Goal: Task Accomplishment & Management: Manage account settings

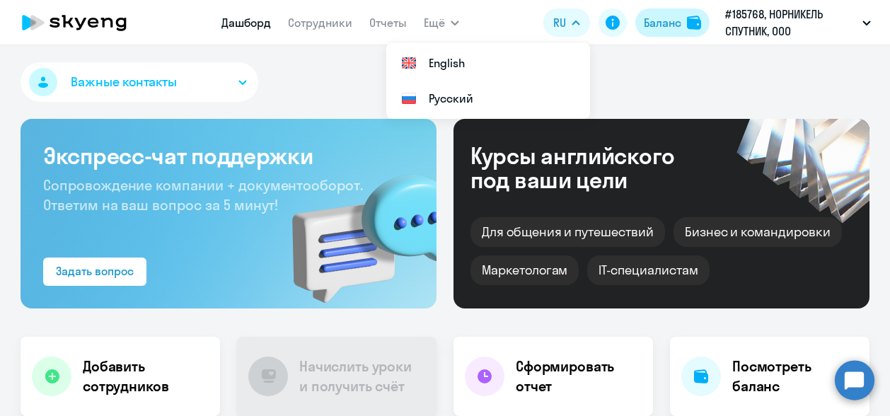
click at [690, 23] on img at bounding box center [694, 23] width 14 height 14
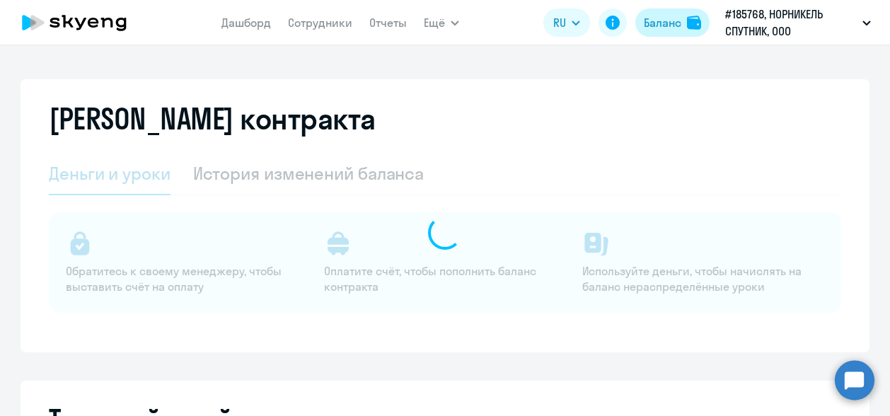
select select "english_adult_not_native_speaker"
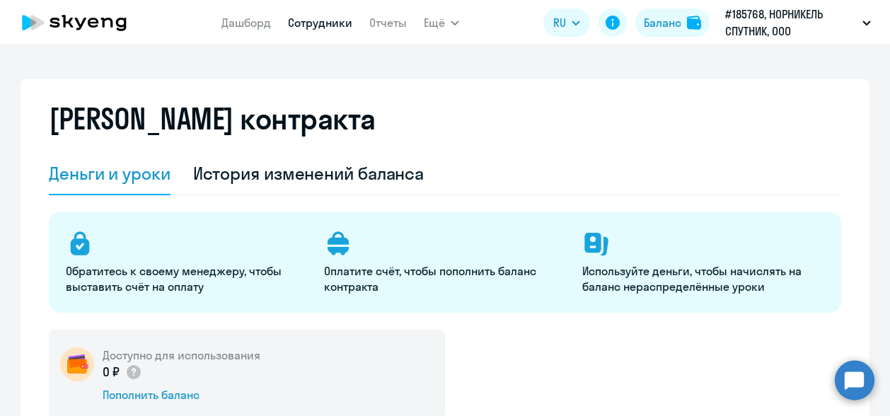
click at [316, 24] on link "Сотрудники" at bounding box center [320, 23] width 64 height 14
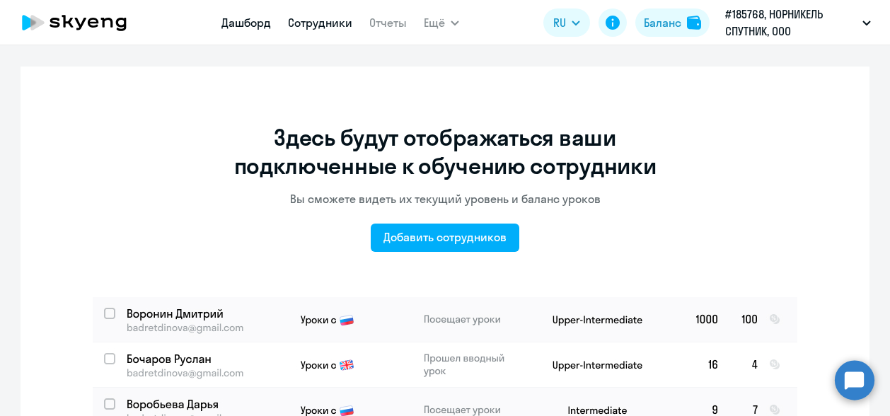
click at [236, 23] on link "Дашборд" at bounding box center [246, 23] width 50 height 14
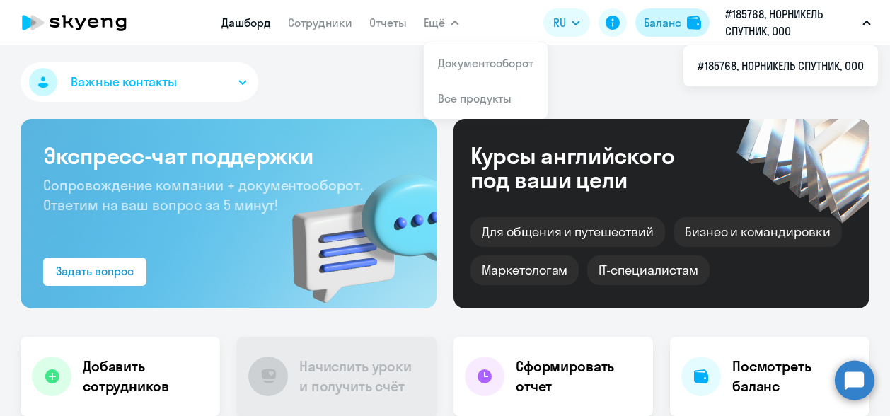
click at [672, 26] on div "Баланс" at bounding box center [662, 22] width 37 height 17
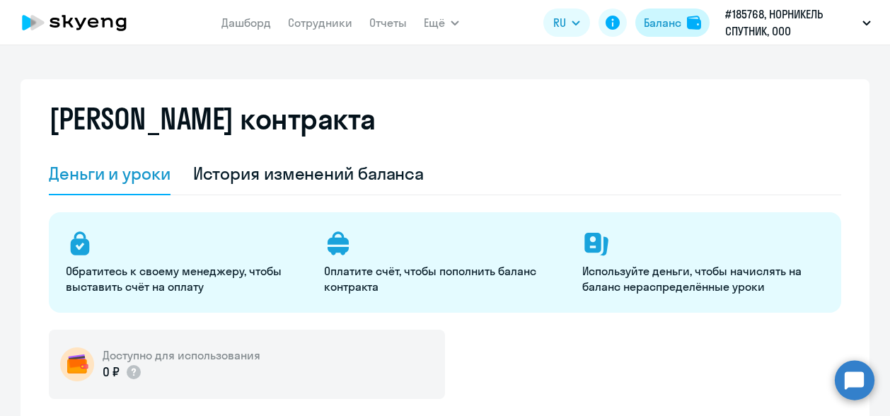
select select "english_adult_not_native_speaker"
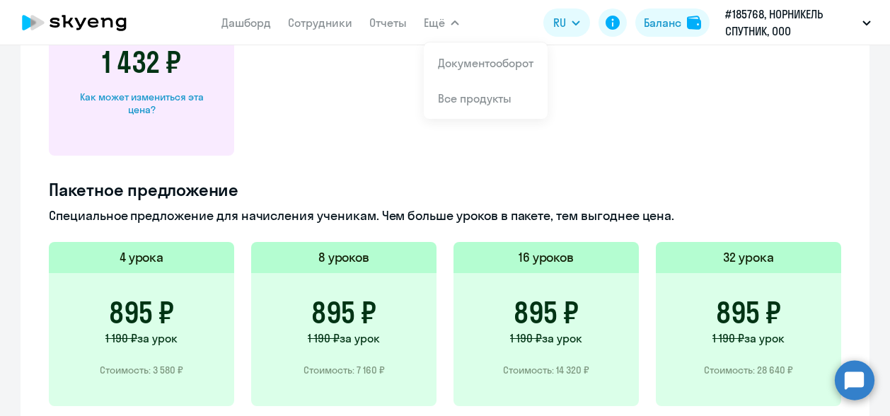
scroll to position [708, 0]
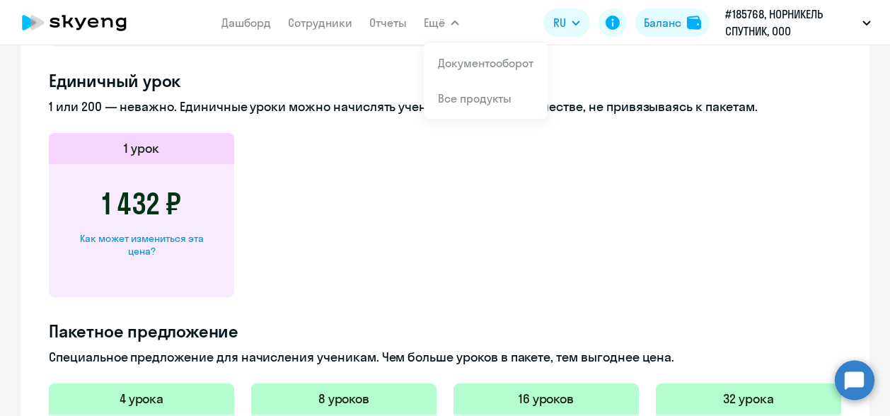
click at [175, 238] on div "Как может измениться эта цена?" at bounding box center [141, 244] width 140 height 25
select select "english_adult_not_native_speaker"
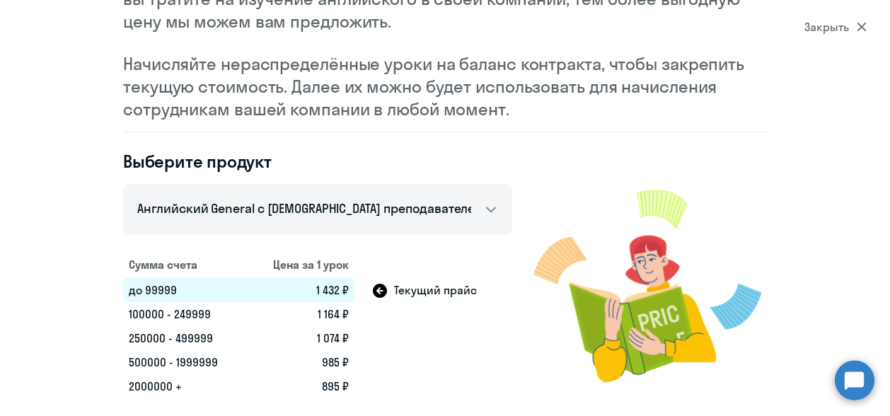
scroll to position [0, 0]
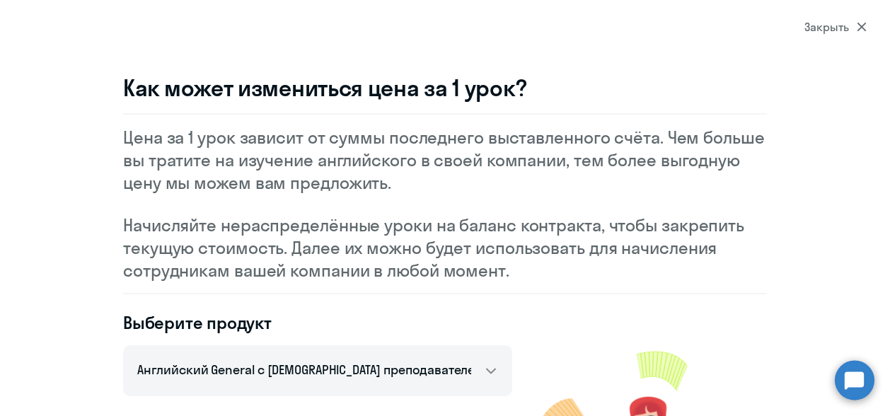
scroll to position [807, 0]
select select "english_adult_not_native_speaker"
